Goal: Transaction & Acquisition: Subscribe to service/newsletter

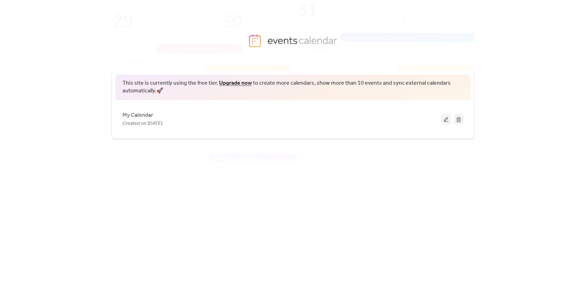
click at [234, 85] on link "Upgrade now" at bounding box center [235, 83] width 33 height 11
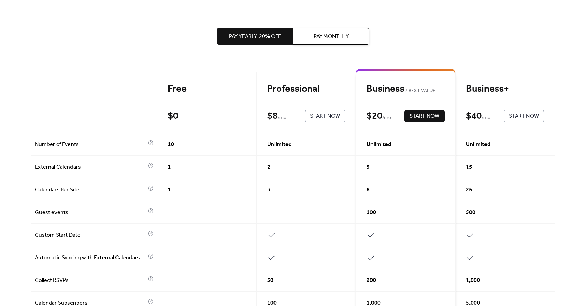
click at [332, 34] on span "Pay Monthly" at bounding box center [331, 36] width 35 height 8
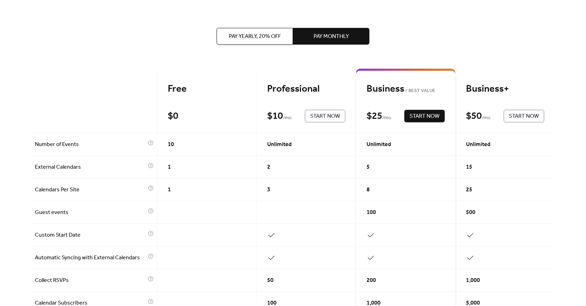
click at [264, 31] on button "Pay Yearly, 20% off" at bounding box center [255, 36] width 76 height 17
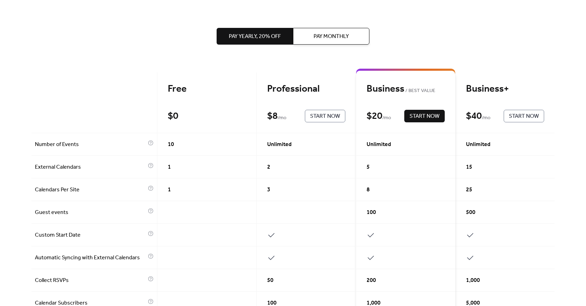
click at [348, 43] on button "Pay Monthly" at bounding box center [331, 36] width 76 height 17
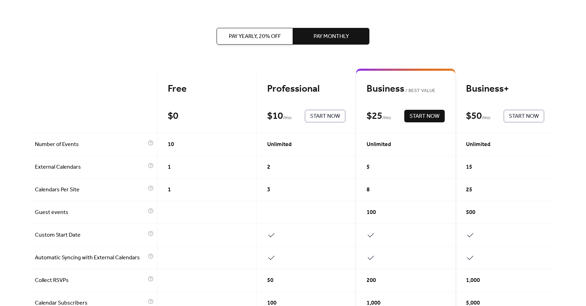
click at [200, 24] on div "Pay Yearly, 20% off Pay Monthly Free $ 0 Start Now Professional $ 10 / mo Start…" at bounding box center [293, 284] width 524 height 569
drag, startPoint x: 221, startPoint y: 26, endPoint x: 231, endPoint y: 29, distance: 9.8
click at [227, 29] on div "Pay Yearly, 20% off Pay Monthly" at bounding box center [293, 36] width 153 height 73
click at [250, 38] on span "Pay Yearly, 20% off" at bounding box center [255, 36] width 52 height 8
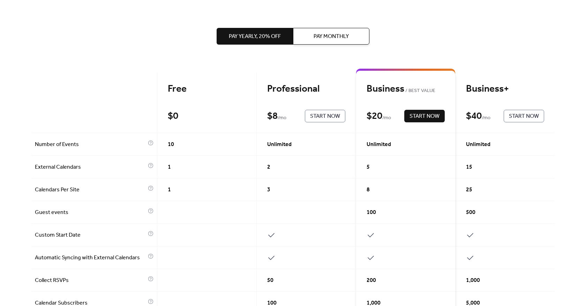
click at [322, 114] on span "Start Now" at bounding box center [325, 116] width 30 height 8
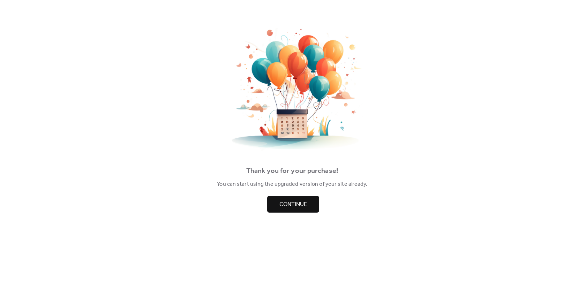
click at [289, 204] on span "Continue" at bounding box center [294, 205] width 28 height 8
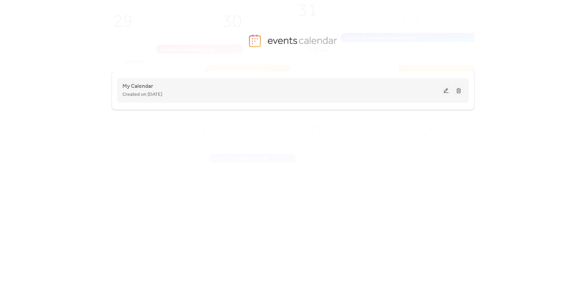
click at [215, 95] on div "Created on [DATE]" at bounding box center [282, 94] width 319 height 8
click at [447, 90] on button at bounding box center [447, 90] width 10 height 10
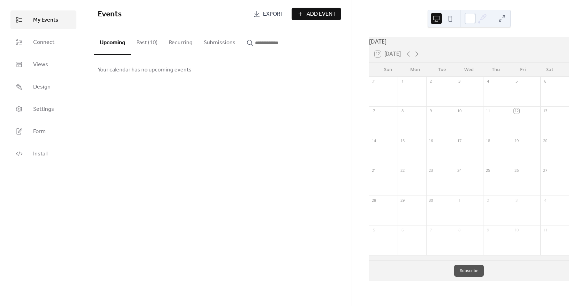
click at [154, 47] on button "Past (10)" at bounding box center [147, 41] width 32 height 26
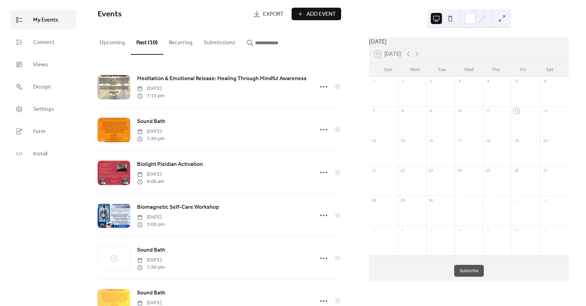
click at [107, 38] on button "Upcoming" at bounding box center [112, 41] width 37 height 26
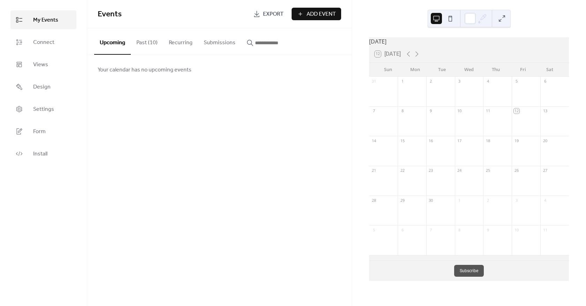
click at [318, 15] on span "Add Event" at bounding box center [321, 14] width 29 height 8
